Goal: Transaction & Acquisition: Purchase product/service

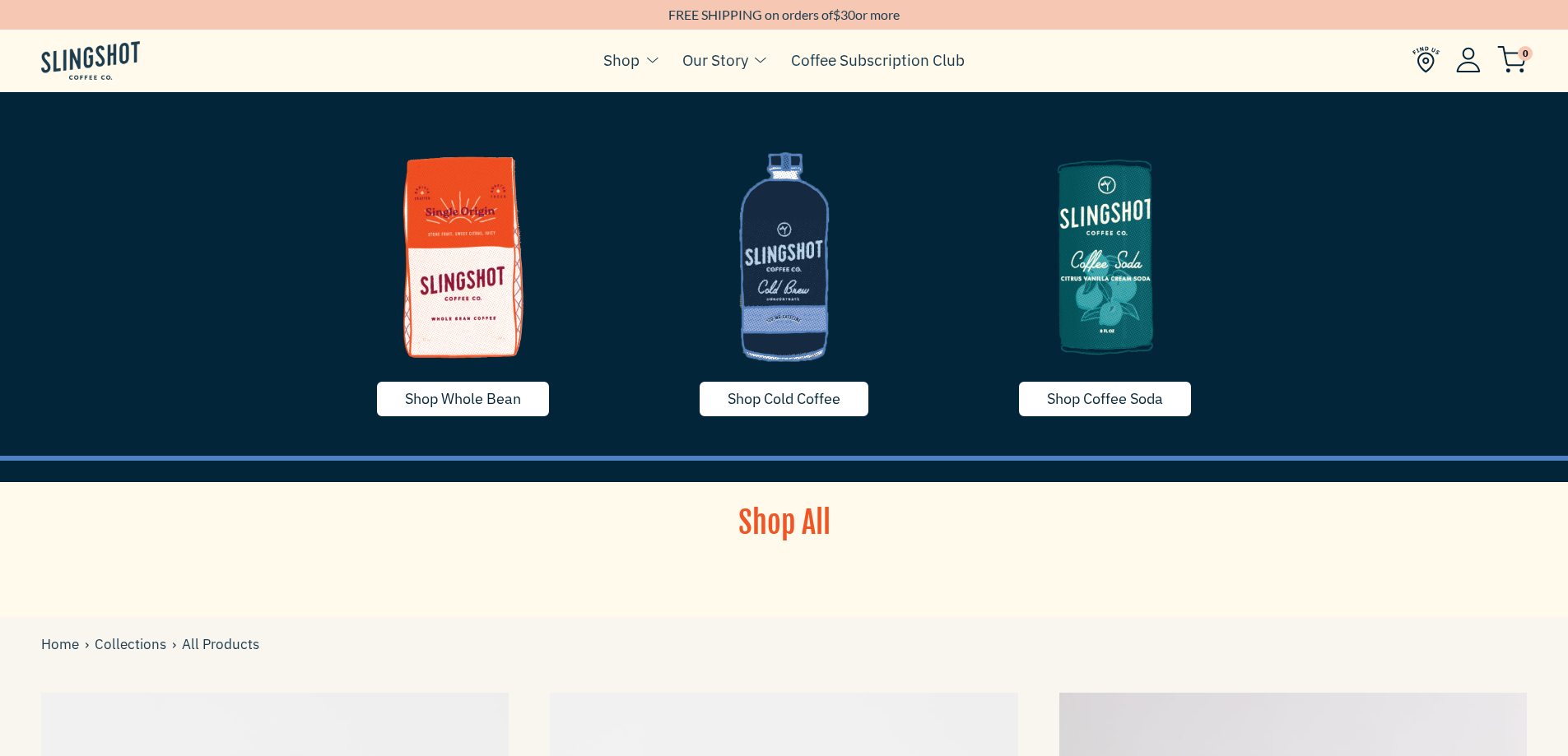
scroll to position [2303, 0]
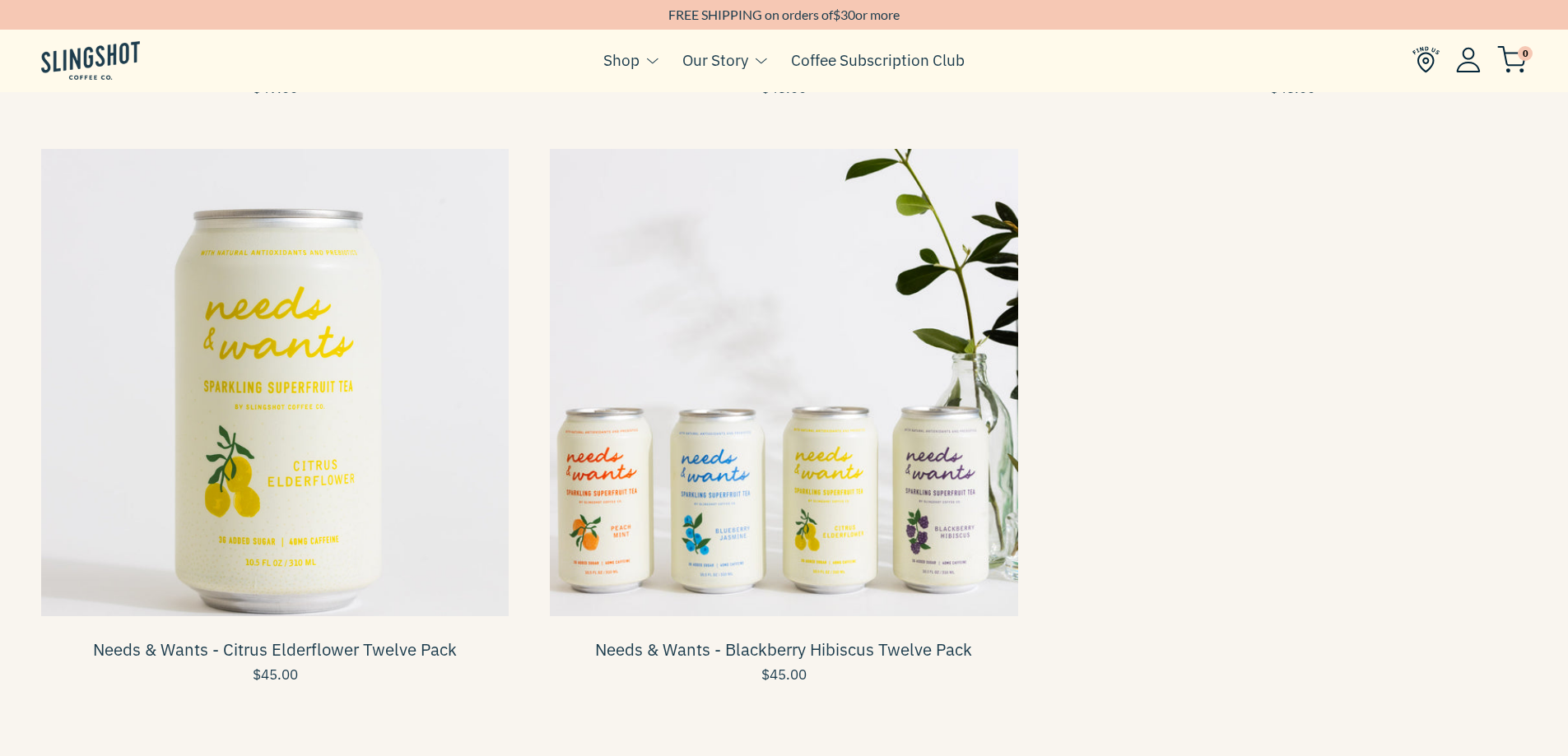
drag, startPoint x: 1226, startPoint y: 437, endPoint x: 983, endPoint y: 446, distance: 243.2
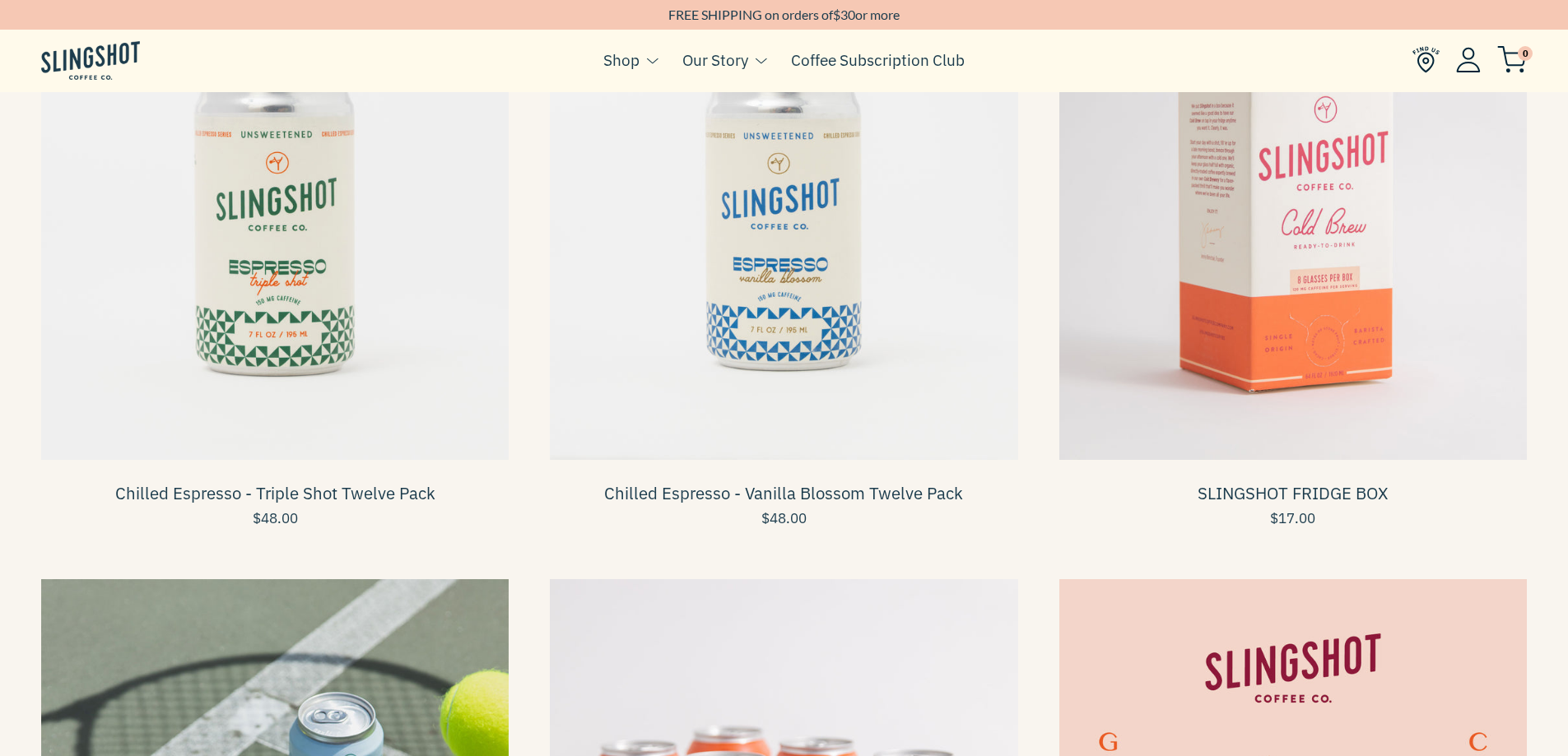
scroll to position [658, 0]
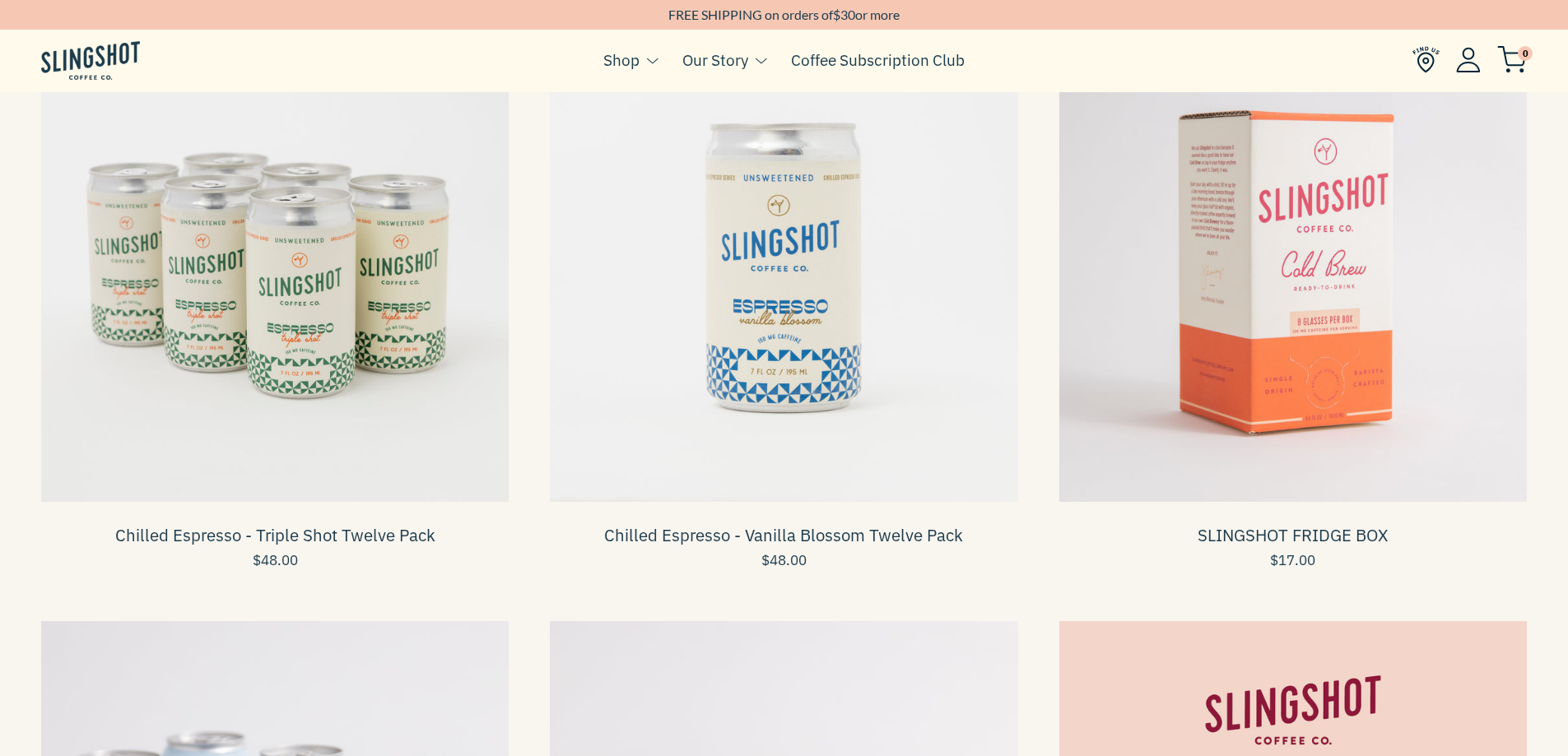
click at [299, 373] on span at bounding box center [274, 268] width 467 height 467
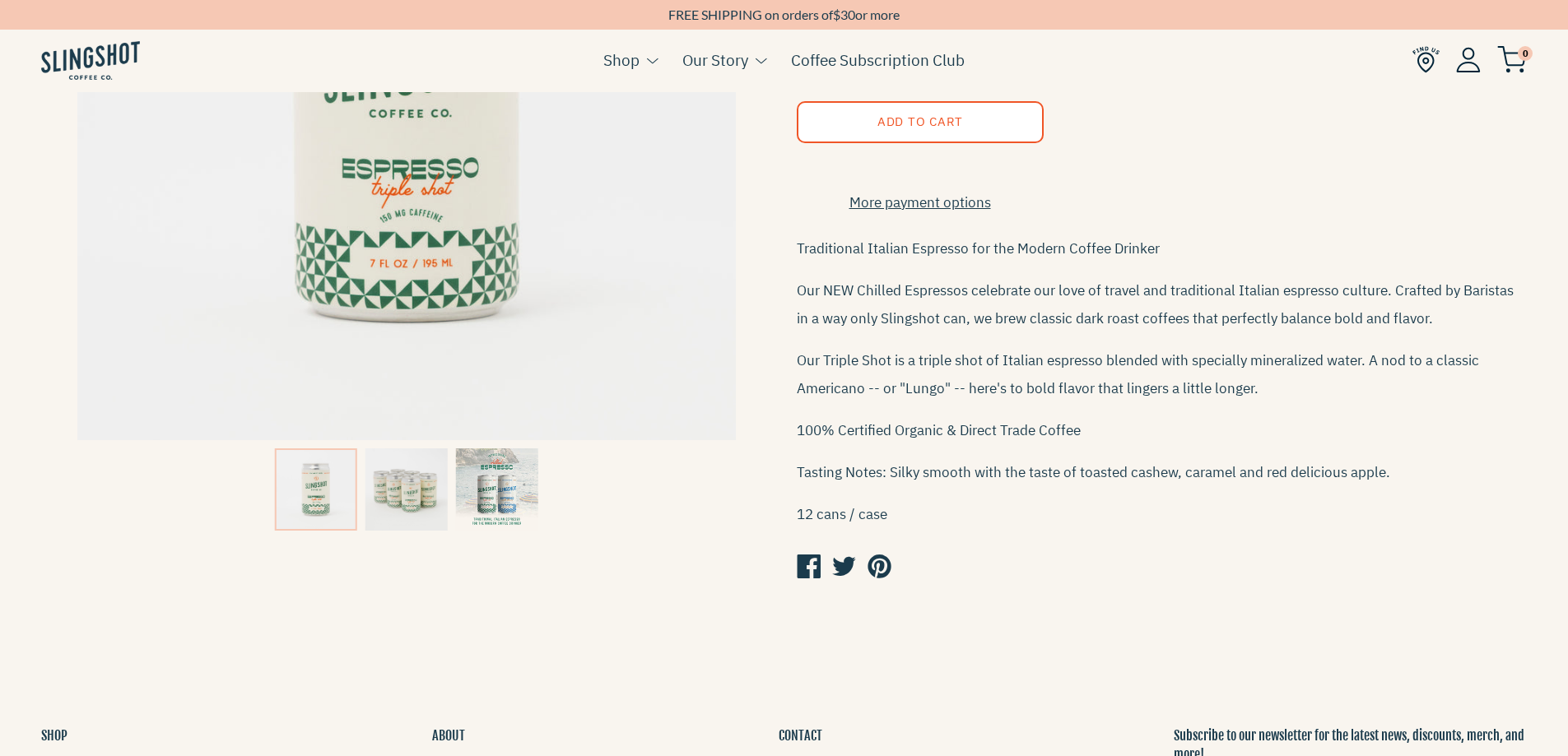
scroll to position [411, 0]
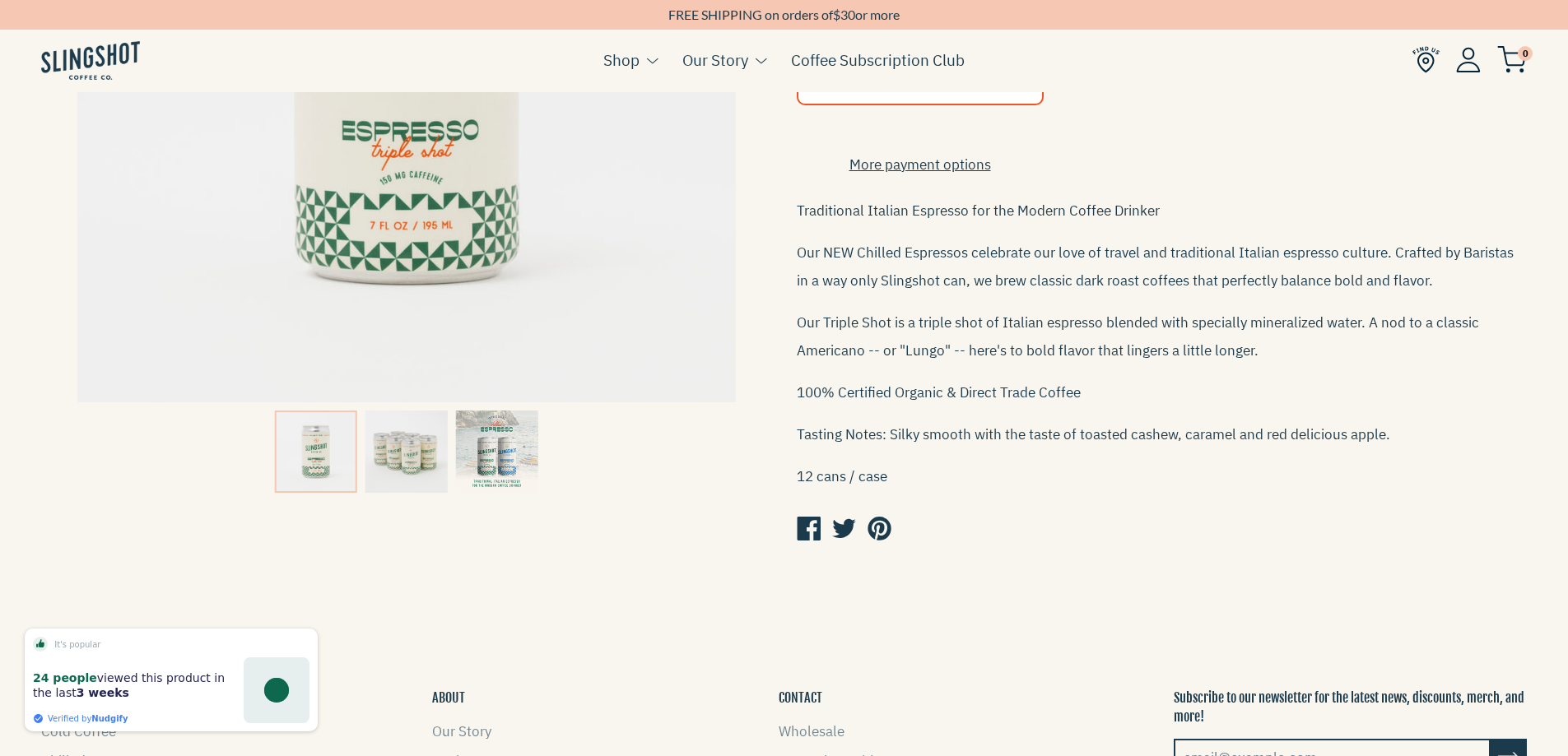
click at [401, 459] on img at bounding box center [406, 451] width 82 height 82
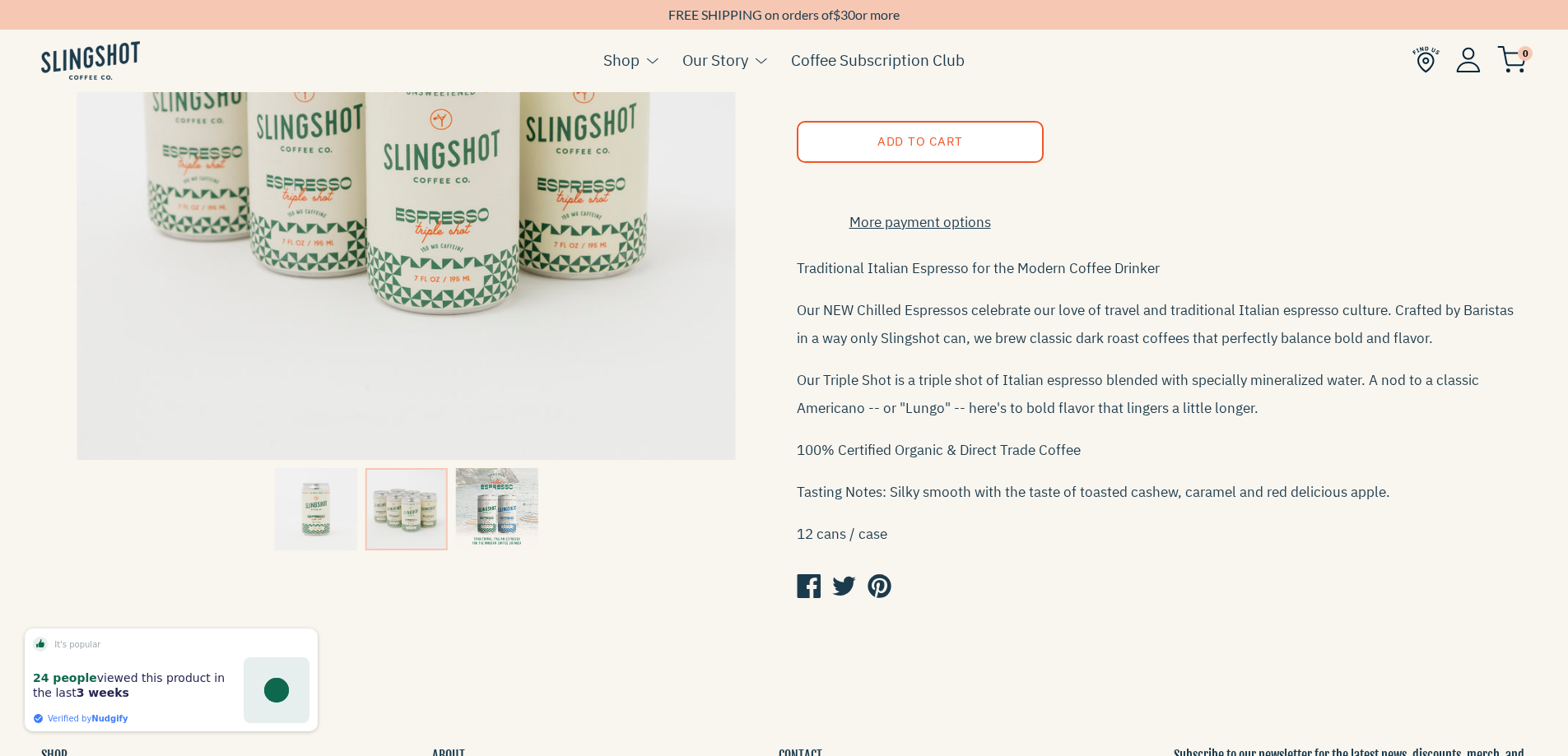
scroll to position [247, 0]
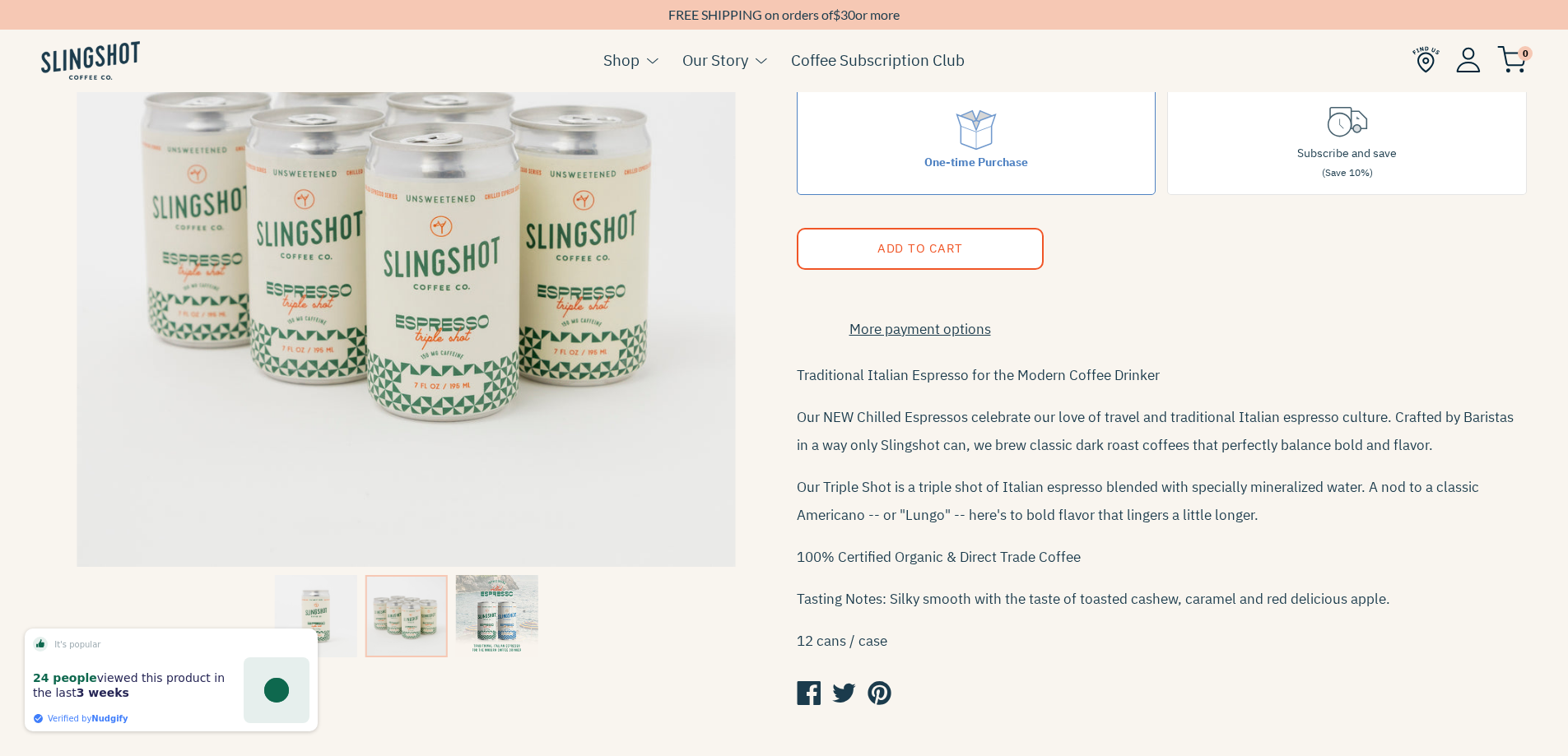
click at [484, 608] on img at bounding box center [496, 616] width 82 height 82
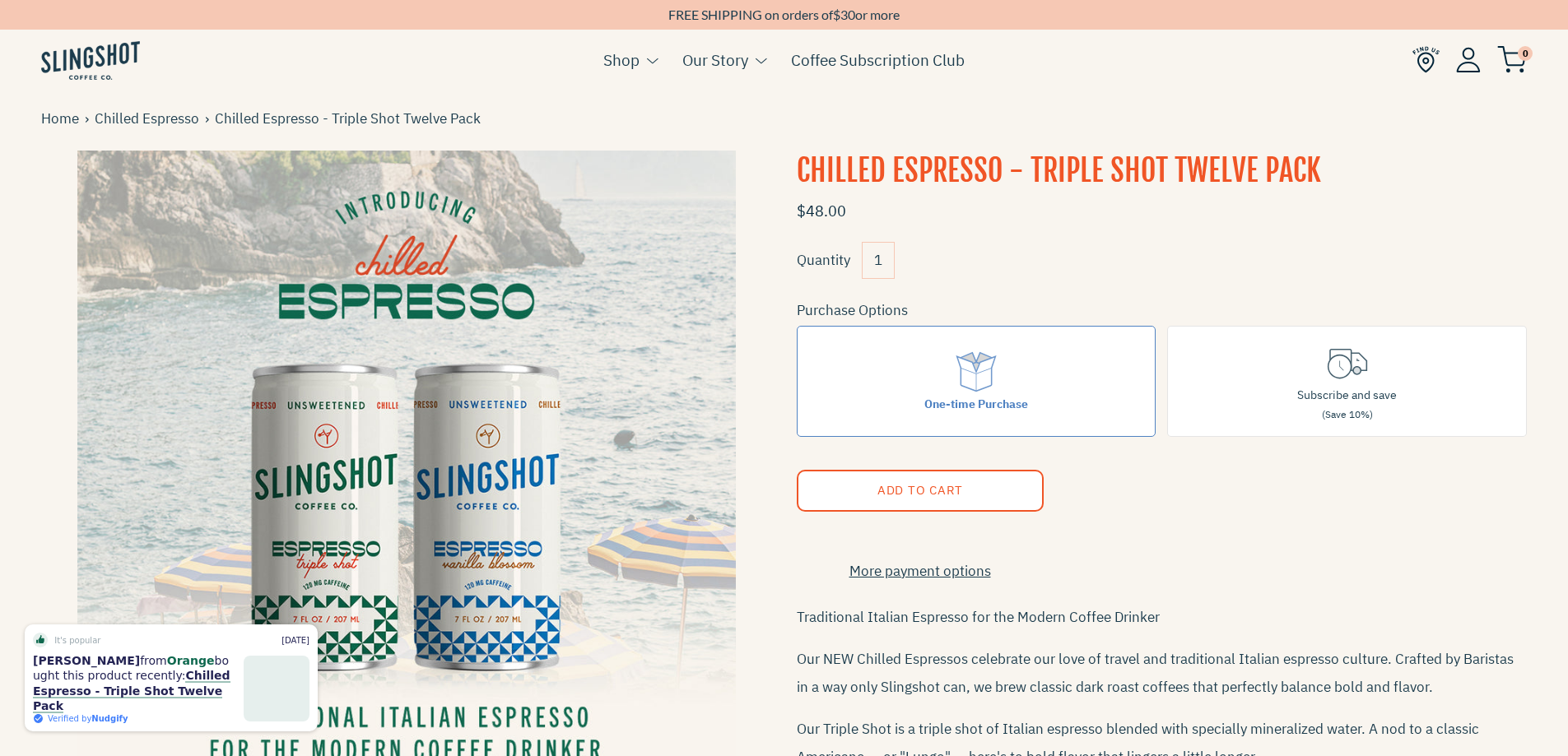
scroll to position [0, 0]
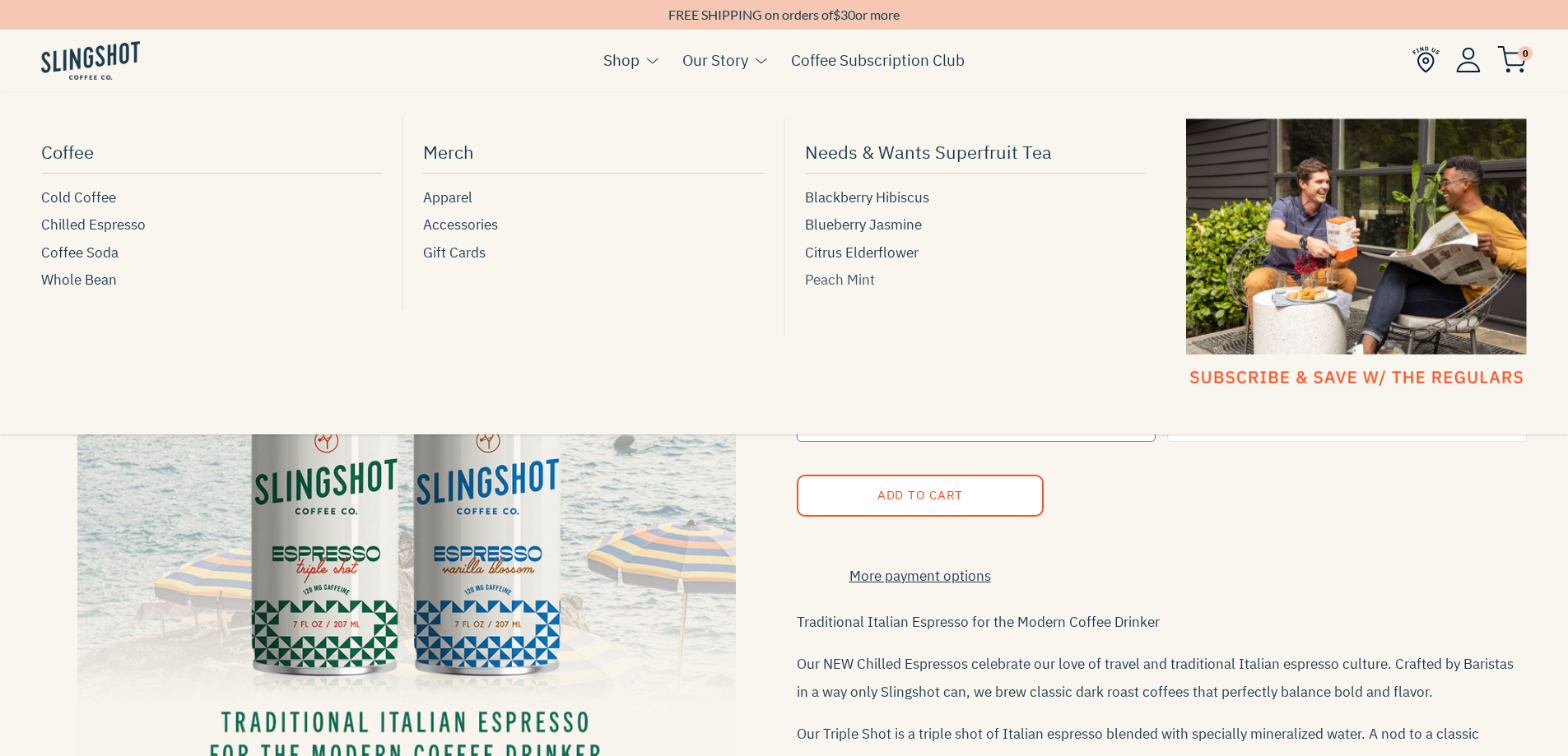
click at [832, 273] on span "Peach Mint" at bounding box center [840, 280] width 70 height 23
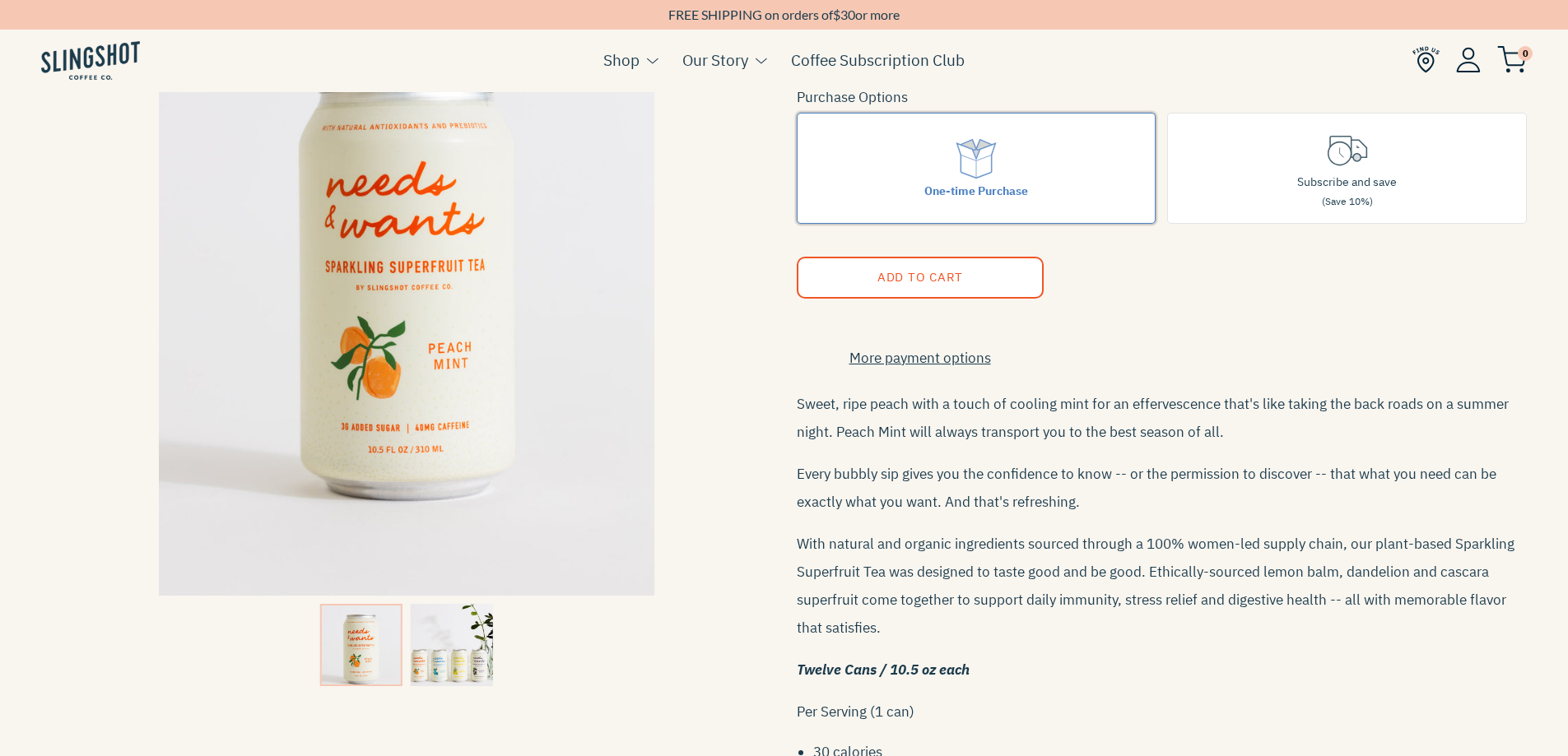
scroll to position [247, 0]
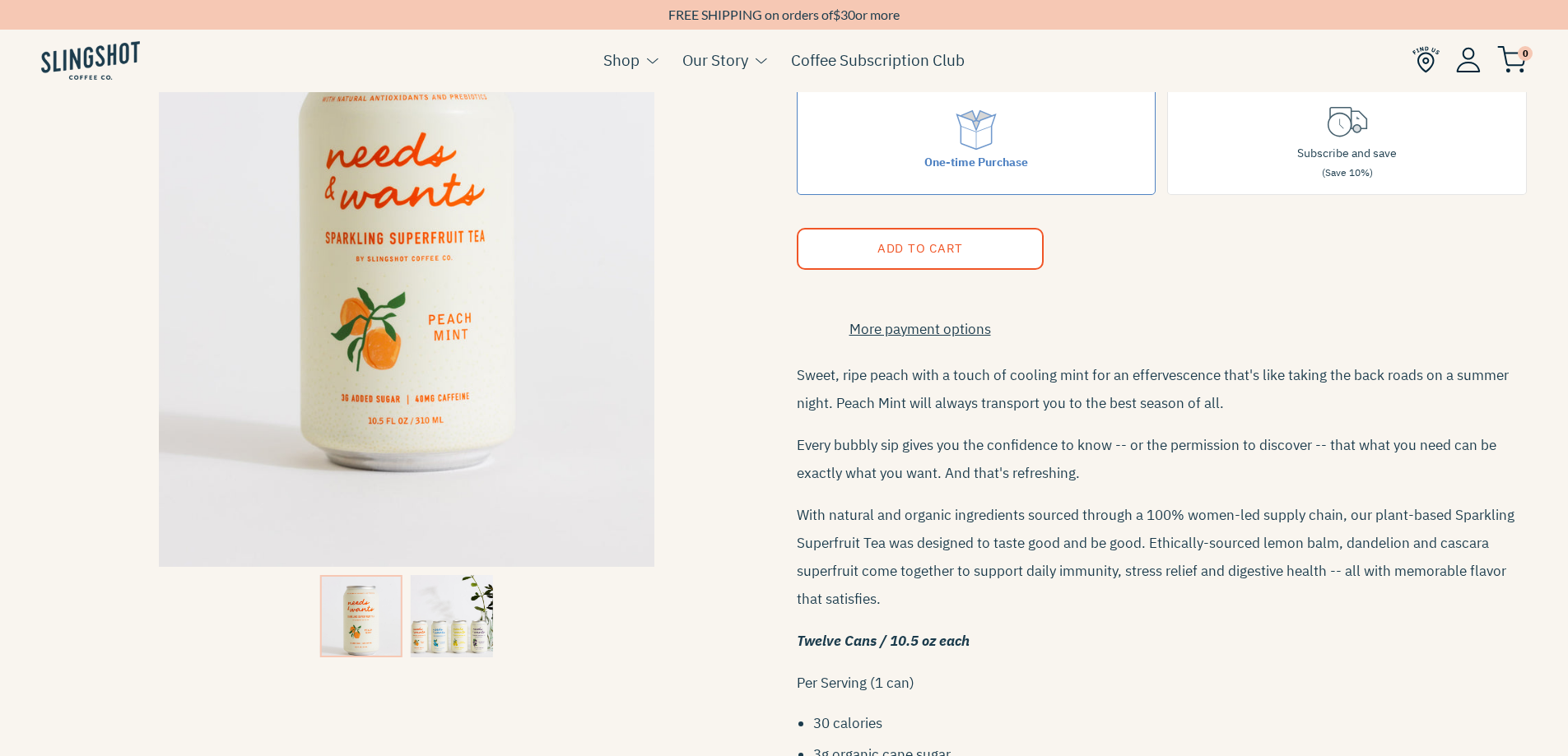
click at [428, 598] on img at bounding box center [451, 616] width 82 height 82
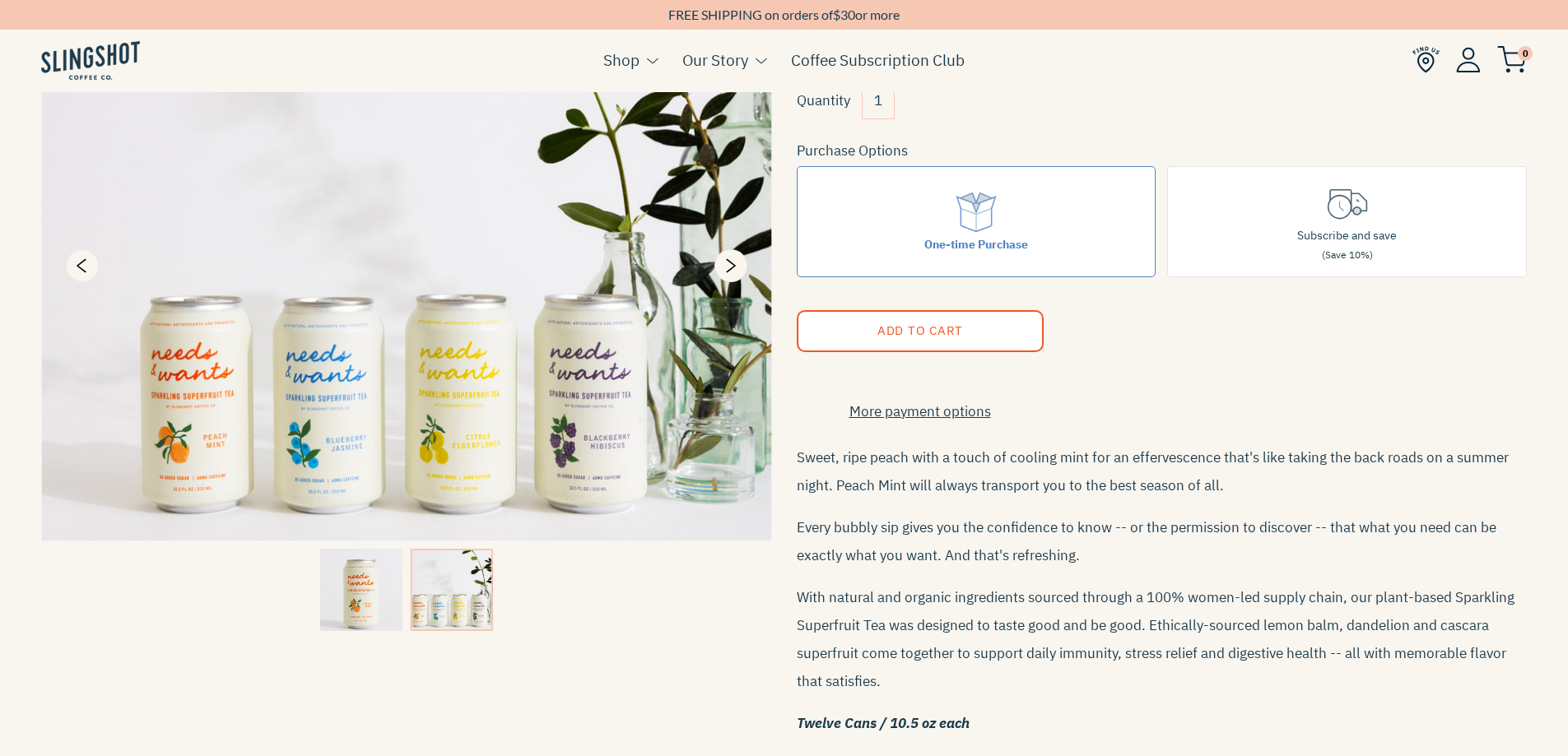
scroll to position [0, 0]
